Goal: Task Accomplishment & Management: Manage account settings

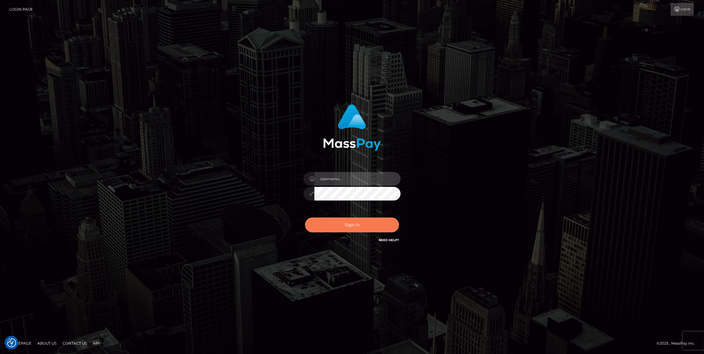
type input "bengreen"
click at [327, 224] on button "Sign in" at bounding box center [352, 225] width 94 height 15
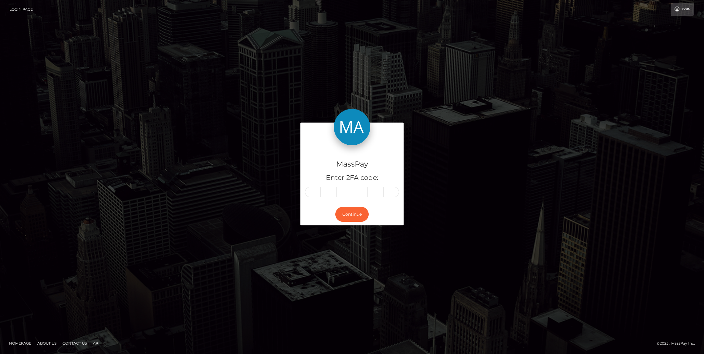
click at [299, 193] on div "MassPay Enter 2FA code: Continue" at bounding box center [352, 177] width 112 height 109
click at [315, 192] on input "text" at bounding box center [313, 192] width 16 height 10
paste input "2"
type input "2"
type input "3"
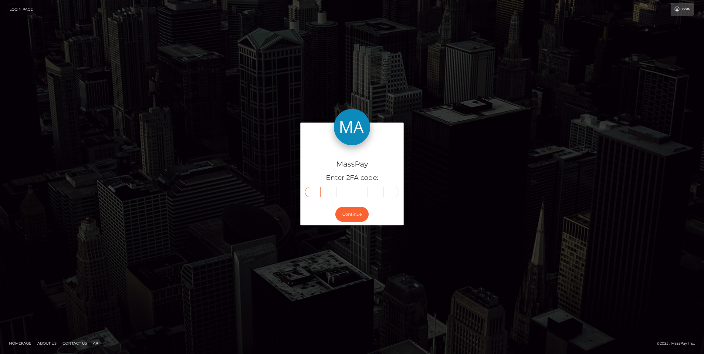
type input "5"
type input "8"
type input "2"
click at [359, 215] on button "Continue" at bounding box center [351, 214] width 33 height 15
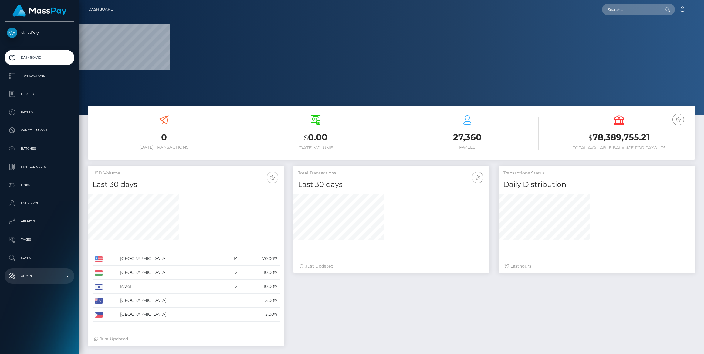
click at [32, 282] on link "Admin" at bounding box center [40, 275] width 70 height 15
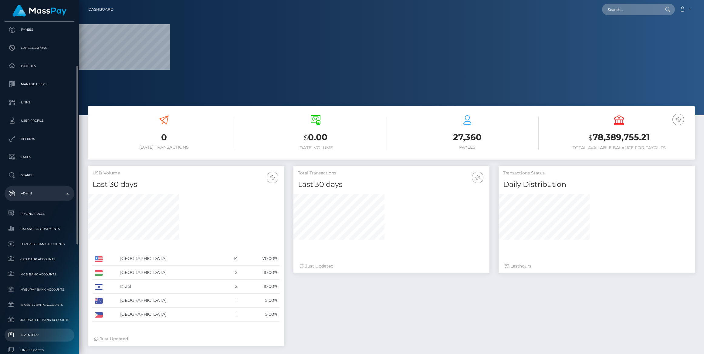
click at [31, 339] on link "Inventory" at bounding box center [40, 335] width 70 height 13
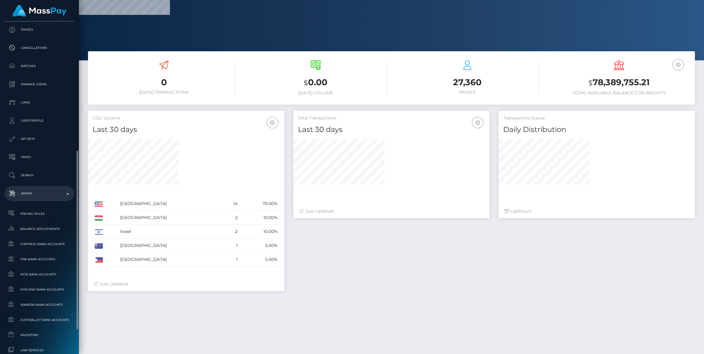
scroll to position [284, 0]
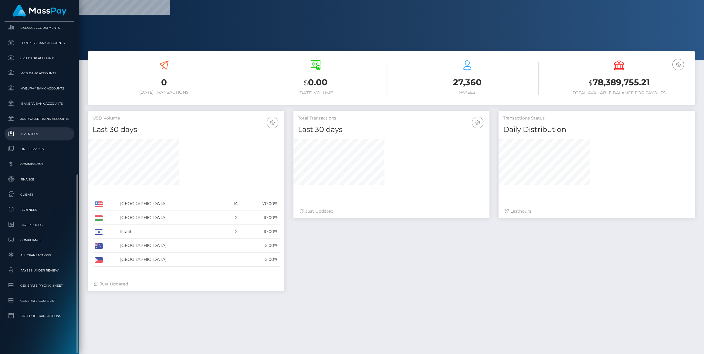
click at [20, 133] on span "Inventory" at bounding box center [39, 133] width 65 height 7
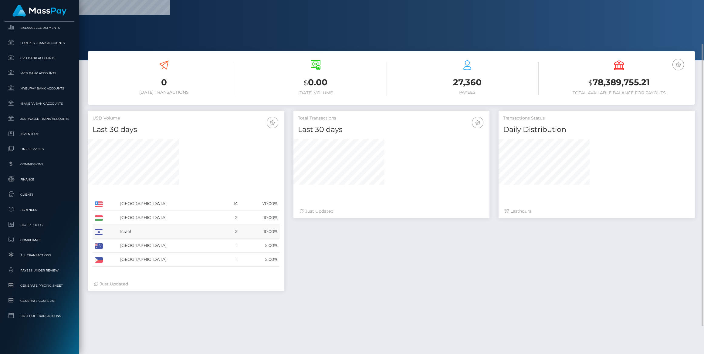
scroll to position [0, 0]
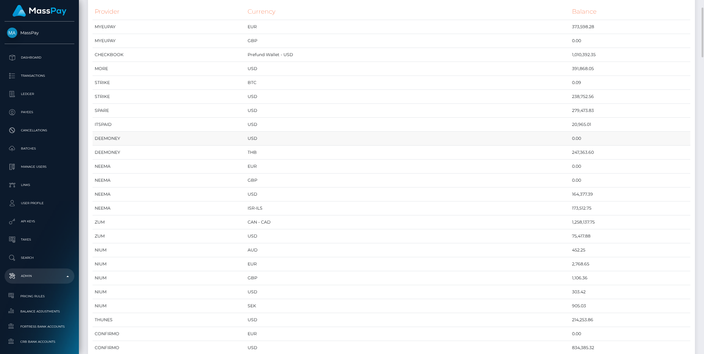
scroll to position [83, 0]
click at [308, 319] on td "USD" at bounding box center [407, 320] width 324 height 14
